Goal: Check status: Check status

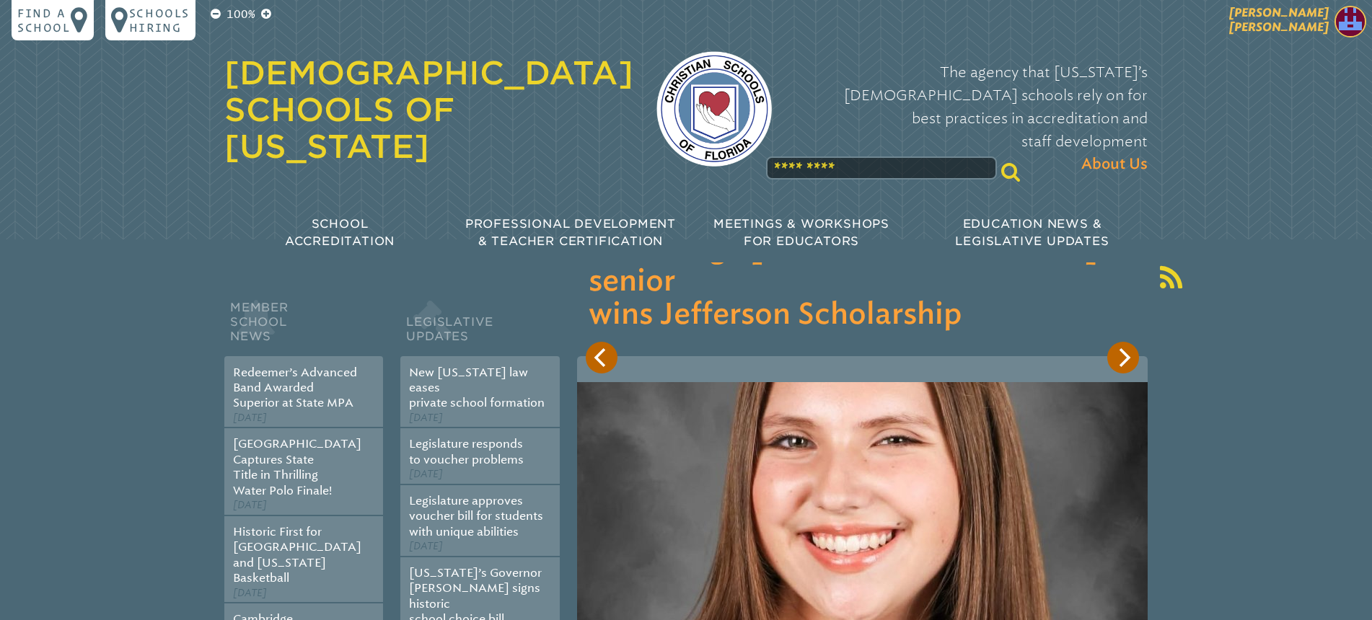
click at [1298, 24] on span "[PERSON_NAME] [PERSON_NAME]" at bounding box center [1279, 20] width 100 height 28
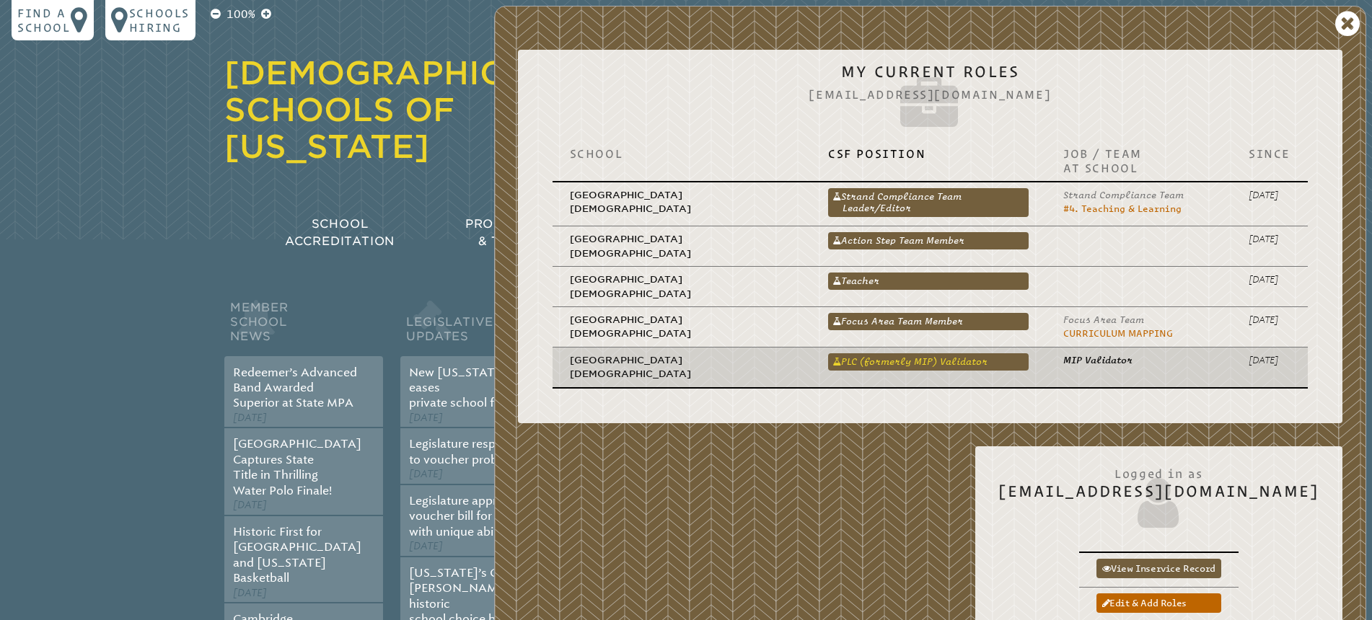
click at [870, 353] on link "PLC (formerly MIP) Validator" at bounding box center [928, 361] width 200 height 17
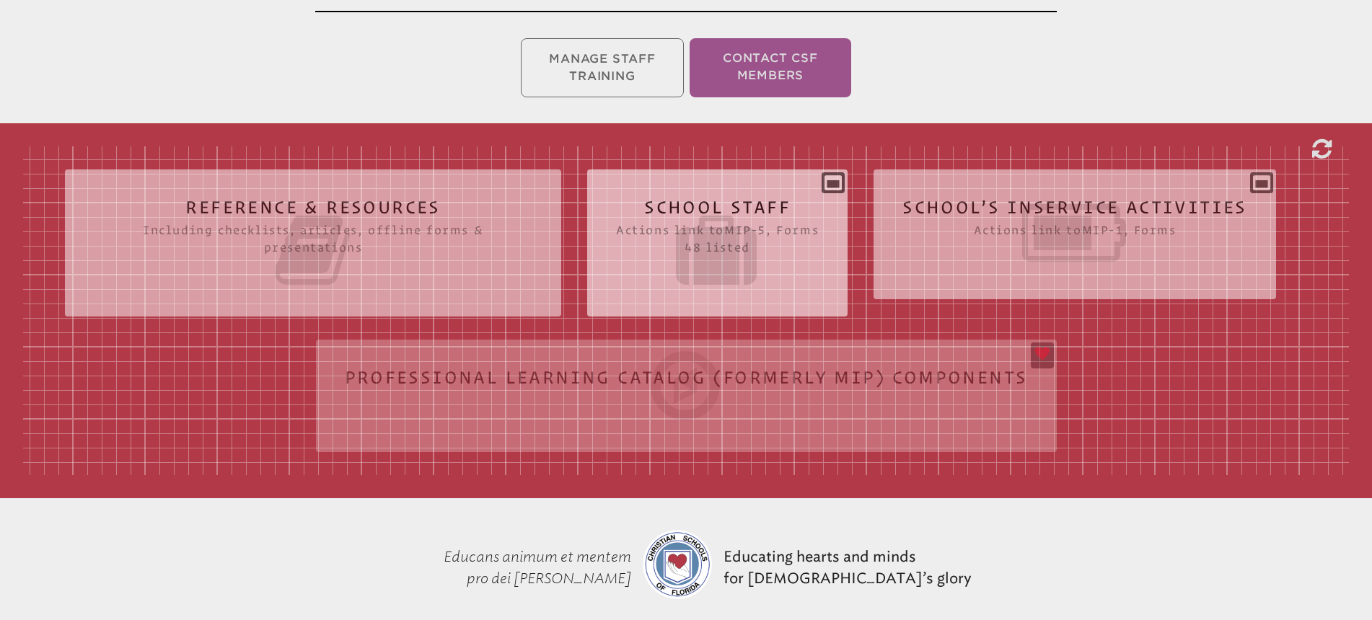
scroll to position [277, 0]
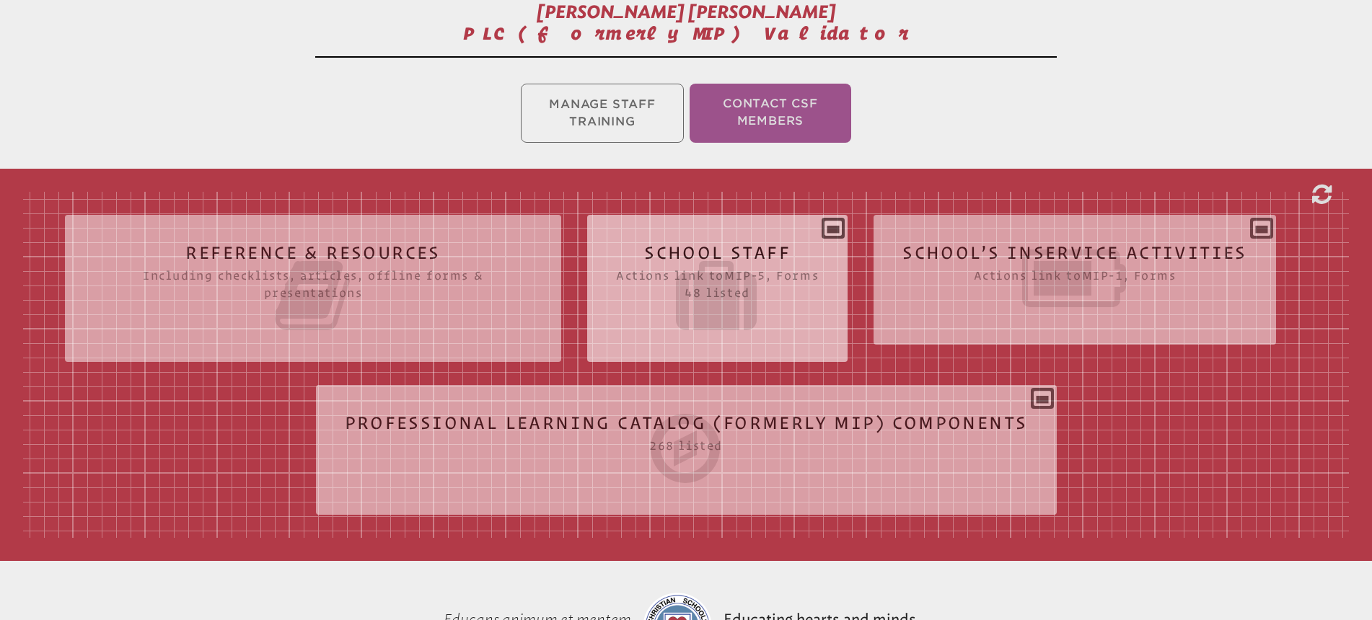
click at [712, 266] on icon at bounding box center [717, 295] width 203 height 81
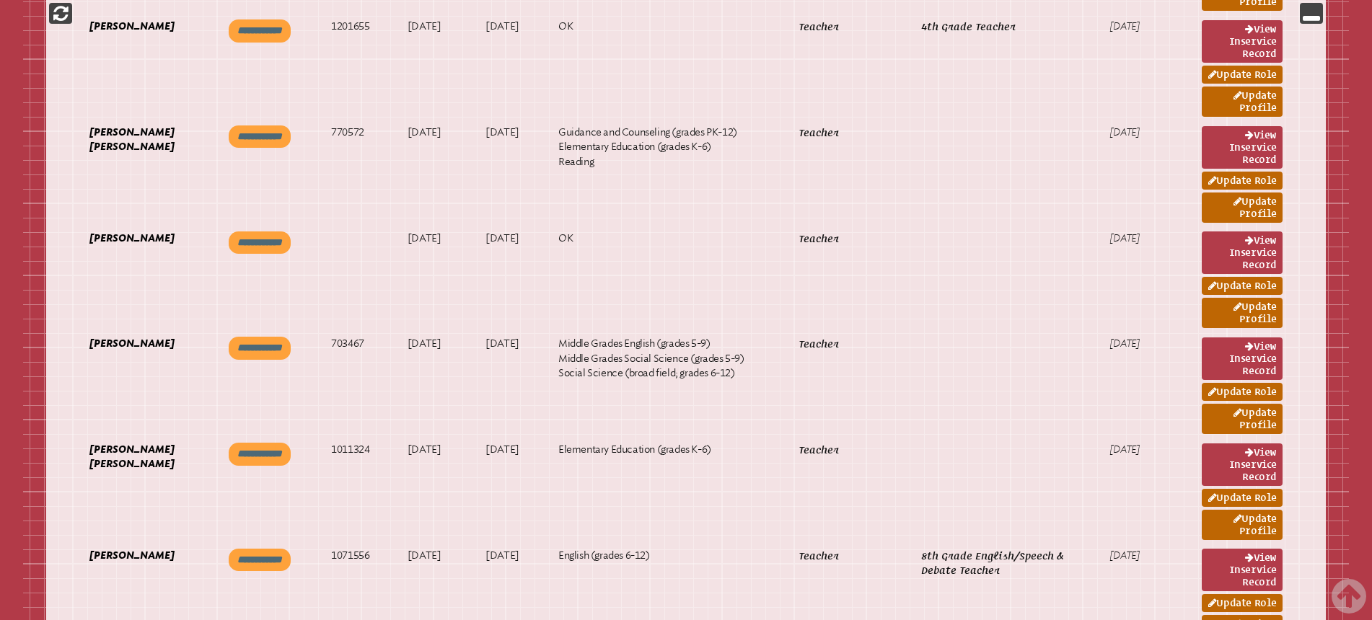
scroll to position [1920, 0]
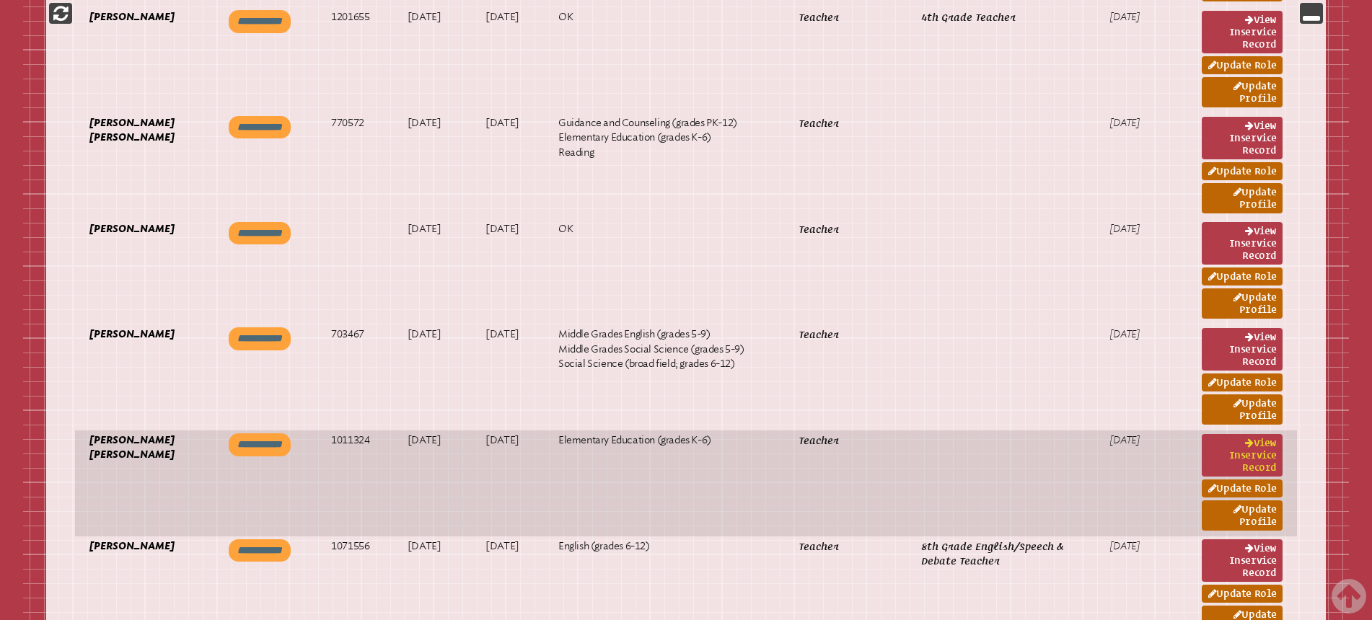
click at [1229, 455] on link "View inservice record" at bounding box center [1241, 455] width 81 height 43
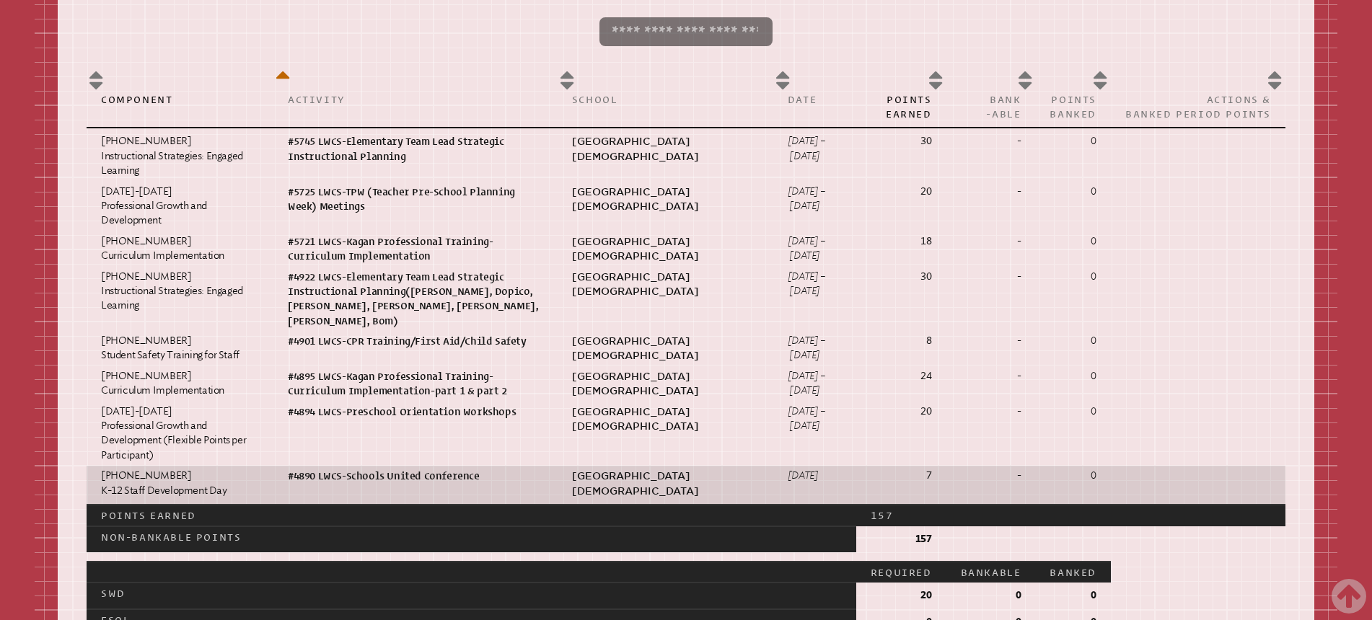
scroll to position [886, 0]
